Goal: Information Seeking & Learning: Learn about a topic

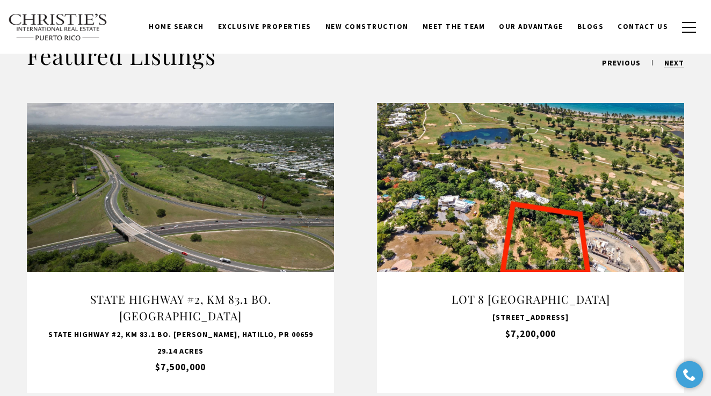
scroll to position [1049, 0]
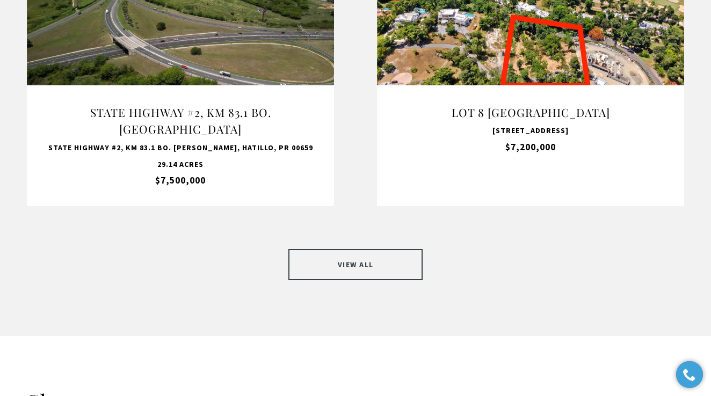
click at [362, 249] on link "VIEW ALL" at bounding box center [355, 264] width 134 height 31
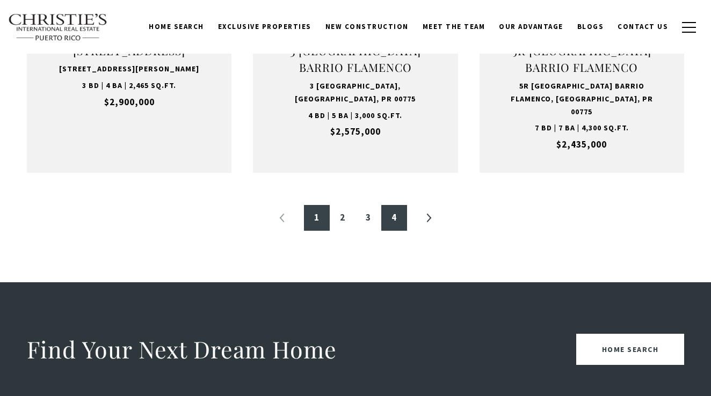
scroll to position [1263, 0]
click at [392, 205] on link "4" at bounding box center [394, 218] width 26 height 26
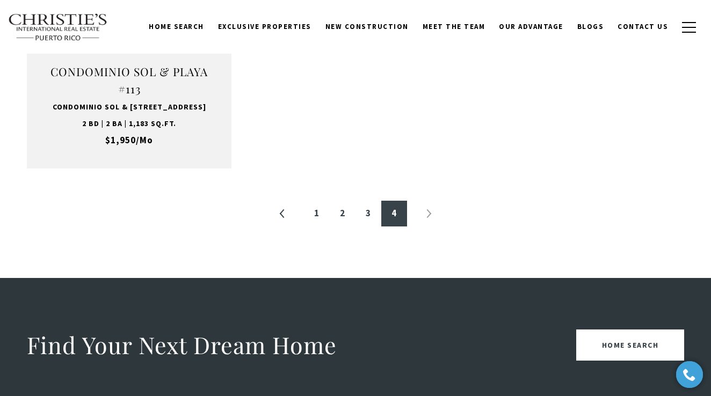
scroll to position [322, 0]
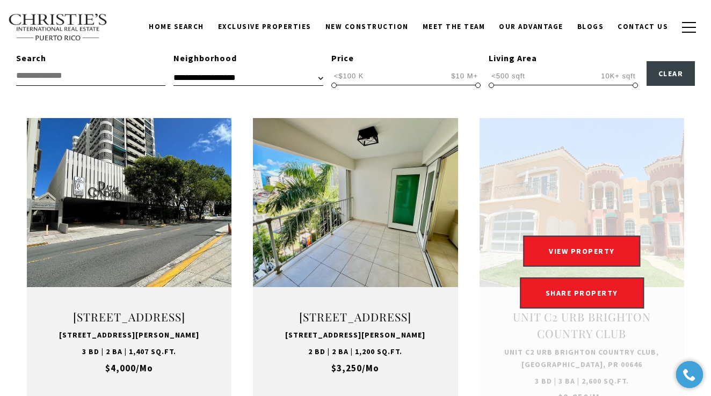
click at [554, 206] on link at bounding box center [581, 272] width 204 height 308
